Goal: Transaction & Acquisition: Purchase product/service

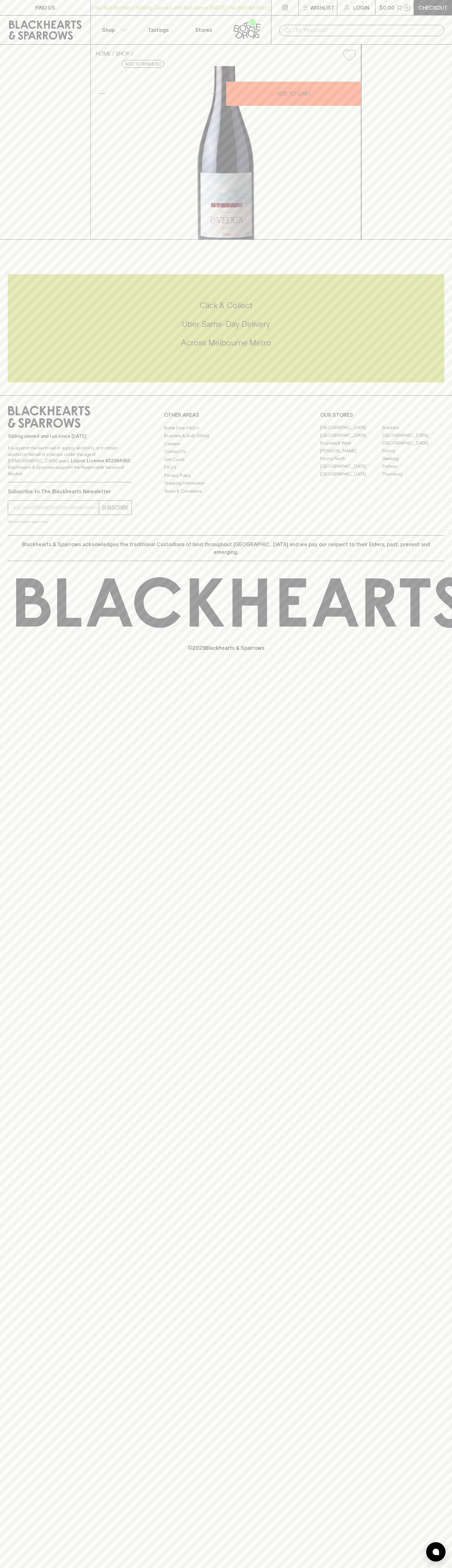
click at [378, 18] on div "​" at bounding box center [361, 30] width 181 height 29
click at [422, 914] on div "FIND US | No Bad Bottles | Sibling Owned and Run Since 2006 | No Bad Bottles | …" at bounding box center [226, 784] width 452 height 1568
click at [351, 1567] on html "FIND US | No Bad Bottles | Sibling Owned and Run Since 2006 | No Bad Bottles | …" at bounding box center [226, 784] width 452 height 1568
click at [28, 175] on div "HOME SHOP Alessandro Stefani La Veduta Pinot Noir 2023 $55.00 Add to wishlist 1…" at bounding box center [226, 142] width 452 height 195
